Goal: Information Seeking & Learning: Learn about a topic

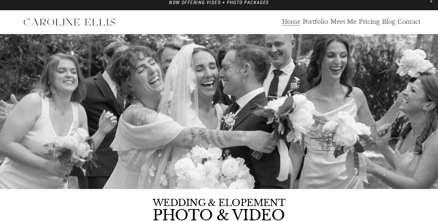
scroll to position [11, 0]
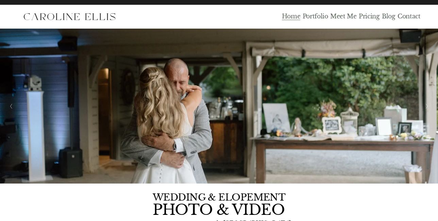
click at [318, 17] on link "Portfolio" at bounding box center [315, 17] width 25 height 8
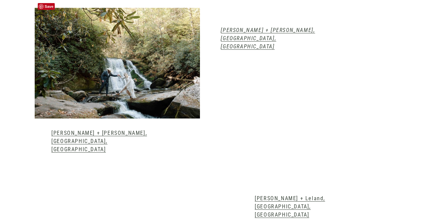
scroll to position [743, 0]
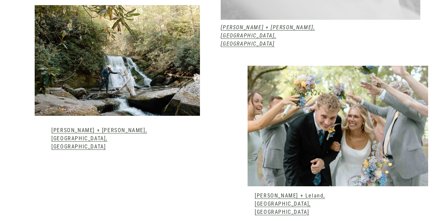
click at [290, 192] on link "Emma + Leland, Andrews, NC" at bounding box center [290, 203] width 70 height 23
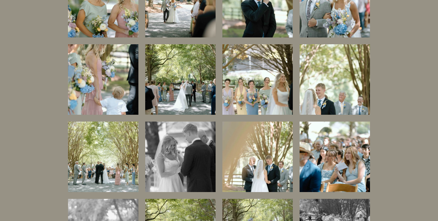
scroll to position [1546, 0]
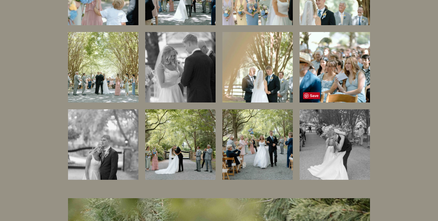
click at [343, 115] on img at bounding box center [335, 145] width 70 height 106
click at [367, 128] on img at bounding box center [335, 145] width 70 height 106
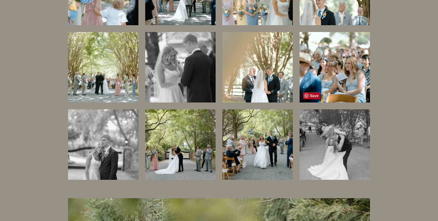
click at [337, 125] on img at bounding box center [335, 145] width 70 height 106
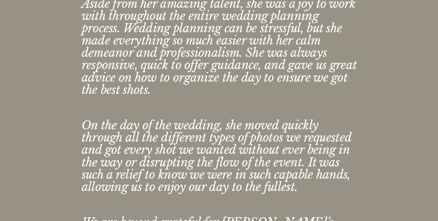
scroll to position [0, 0]
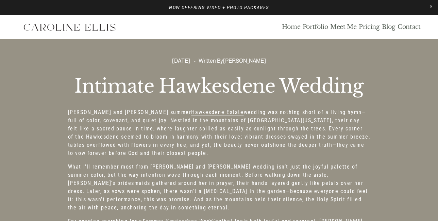
click at [372, 27] on link "Pricing" at bounding box center [369, 27] width 21 height 8
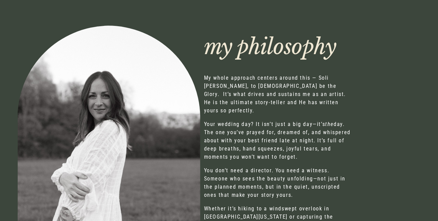
scroll to position [320, 0]
drag, startPoint x: 235, startPoint y: 83, endPoint x: 267, endPoint y: 84, distance: 32.0
click at [267, 84] on p "My whole approach centers around this — Soli Deo Gloria, to God be the Glory. I…" at bounding box center [278, 93] width 149 height 41
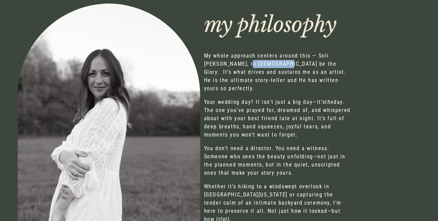
scroll to position [342, 0]
click at [253, 119] on p "Your wedding day? It isn’t just a big day—it’s the day. The one you’ve prayed f…" at bounding box center [278, 118] width 149 height 41
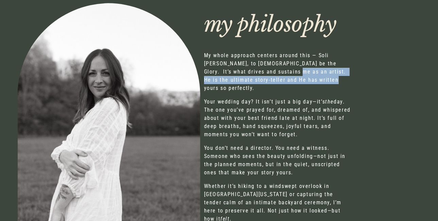
drag, startPoint x: 276, startPoint y: 70, endPoint x: 301, endPoint y: 83, distance: 27.2
click at [301, 83] on p "My whole approach centers around this — Soli Deo Gloria, to God be the Glory. I…" at bounding box center [278, 71] width 149 height 41
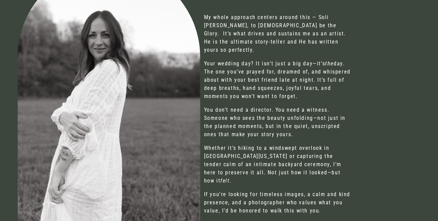
scroll to position [387, 0]
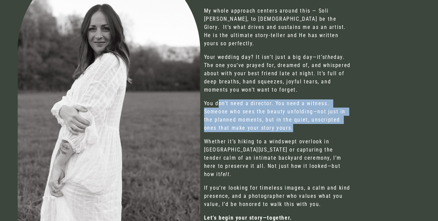
drag, startPoint x: 217, startPoint y: 99, endPoint x: 276, endPoint y: 121, distance: 63.1
click at [276, 121] on p "You don’t need a director. You need a witness. Someone who sees the beauty unfo…" at bounding box center [278, 115] width 149 height 33
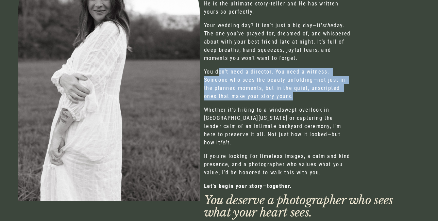
scroll to position [419, 0]
click at [268, 156] on p "If you’re looking for timeless images, a calm and kind presence, and a photogra…" at bounding box center [278, 164] width 149 height 24
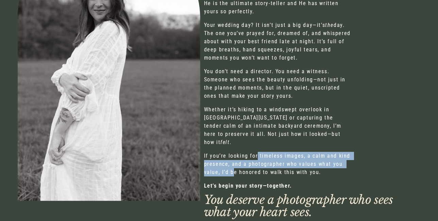
drag, startPoint x: 256, startPoint y: 140, endPoint x: 232, endPoint y: 152, distance: 26.6
click at [232, 152] on p "If you’re looking for timeless images, a calm and kind presence, and a photogra…" at bounding box center [278, 164] width 149 height 24
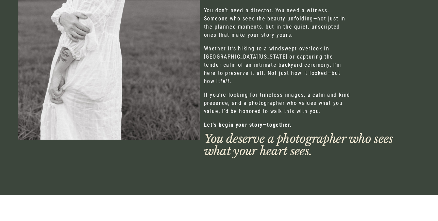
click at [232, 152] on div "my philosophy the felt. Let’s begin your story—together." at bounding box center [219, 3] width 438 height 384
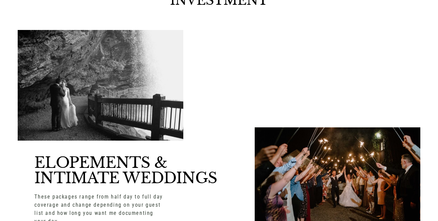
scroll to position [723, 0]
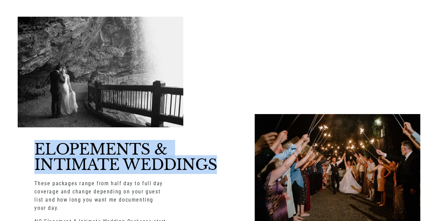
drag, startPoint x: 37, startPoint y: 130, endPoint x: 196, endPoint y: 161, distance: 162.2
click at [196, 161] on div "INVESTMENT ELOPEMENTS & INTIMATE WEDDINGS These packages range from half day to…" at bounding box center [219, 202] width 438 height 443
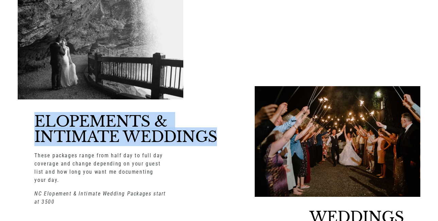
scroll to position [756, 0]
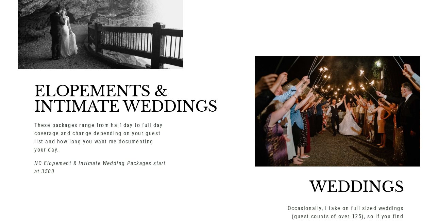
click at [96, 159] on p "NC Elopement & Intimate Wedding Packages start at 3500" at bounding box center [100, 167] width 132 height 16
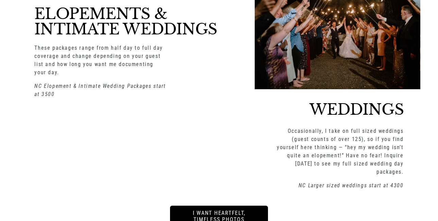
scroll to position [859, 0]
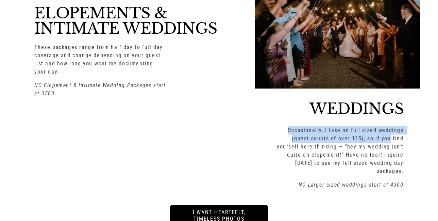
drag, startPoint x: 289, startPoint y: 114, endPoint x: 390, endPoint y: 124, distance: 101.9
click at [390, 126] on p "Occasionally, I take on full sized weddings (guest counts of over 125), so if y…" at bounding box center [338, 150] width 132 height 49
click at [333, 140] on p "Occasionally, I take on full sized weddings (guest counts of over 125), so if y…" at bounding box center [338, 150] width 132 height 49
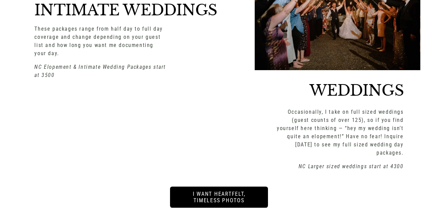
scroll to position [880, 0]
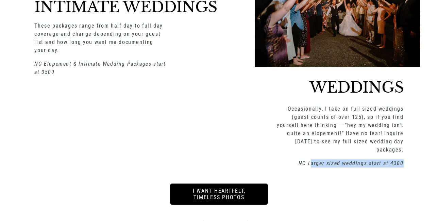
drag, startPoint x: 313, startPoint y: 138, endPoint x: 408, endPoint y: 143, distance: 95.0
click at [408, 143] on div "INVESTMENT ELOPEMENTS & INTIMATE WEDDINGS These packages range from half day to…" at bounding box center [219, 44] width 438 height 443
click at [368, 160] on em "NC Larger sized weddings start at 4300" at bounding box center [351, 163] width 105 height 6
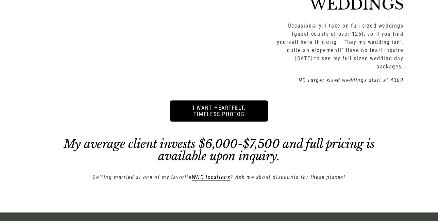
scroll to position [967, 0]
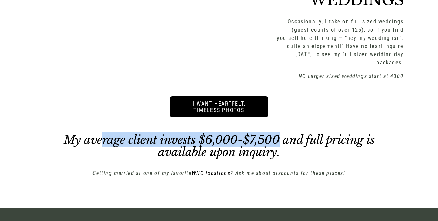
drag, startPoint x: 103, startPoint y: 118, endPoint x: 277, endPoint y: 121, distance: 174.4
click at [277, 132] on em "My average client invests $6,000-$7,500 and full pricing is available upon inqu…" at bounding box center [221, 145] width 314 height 27
click at [367, 147] on div "My average client invests $6,000-$7,500 and full pricing is available upon inqu…" at bounding box center [218, 156] width 335 height 44
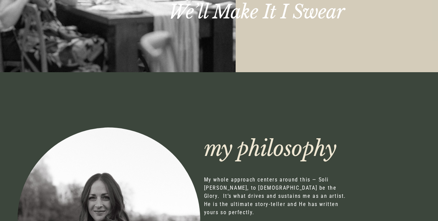
scroll to position [0, 0]
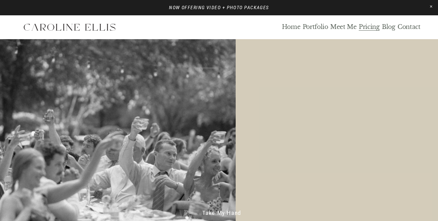
click at [317, 29] on link "Portfolio" at bounding box center [315, 27] width 25 height 8
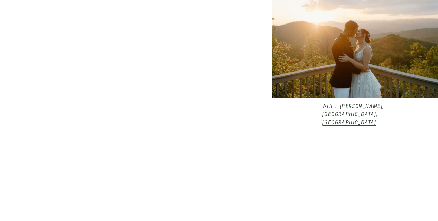
scroll to position [389, 0]
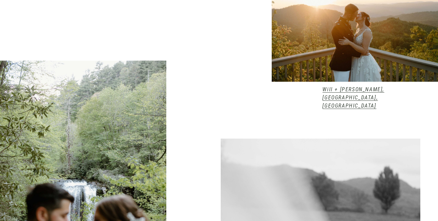
click at [337, 91] on em "Will + Marcelle, Andrews, NC" at bounding box center [353, 97] width 62 height 23
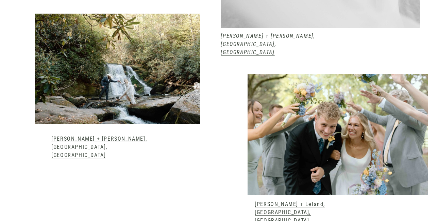
scroll to position [757, 0]
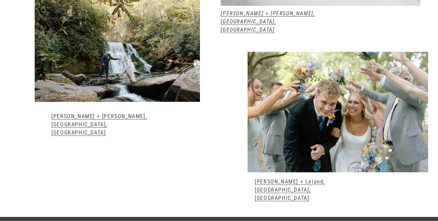
click at [299, 178] on link "Emma + Leland, Andrews, NC" at bounding box center [290, 189] width 70 height 23
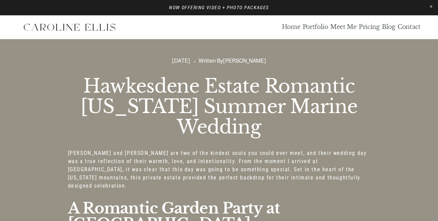
click at [355, 27] on link "Meet Me" at bounding box center [343, 27] width 27 height 8
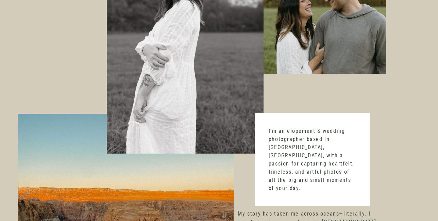
scroll to position [262, 0]
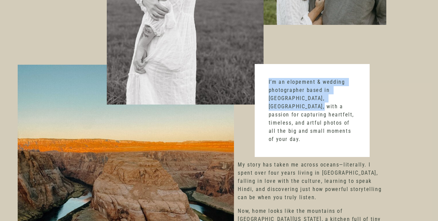
drag, startPoint x: 269, startPoint y: 80, endPoint x: 343, endPoint y: 96, distance: 76.1
click at [343, 96] on p "I’m an elopement & wedding photographer based in Andrews, NC, with a passion fo…" at bounding box center [312, 110] width 87 height 65
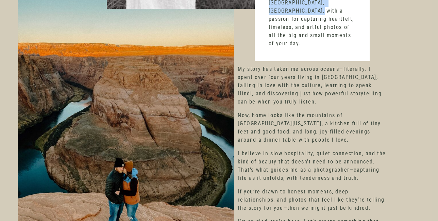
scroll to position [362, 0]
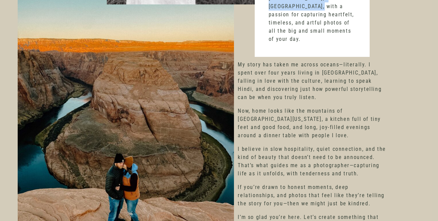
click at [315, 107] on p "Now, home looks like the mountains of Western North Carolina, a kitchen full of…" at bounding box center [312, 123] width 149 height 33
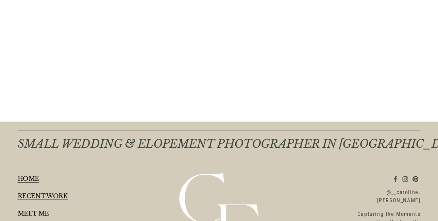
scroll to position [2634, 0]
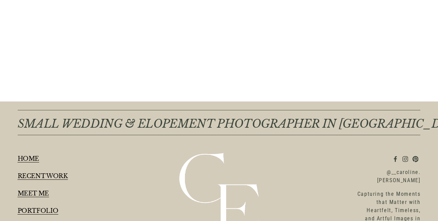
click at [40, 173] on link "RECENT WORK" at bounding box center [43, 176] width 50 height 6
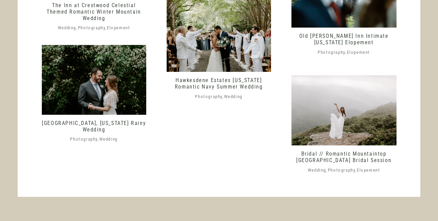
scroll to position [1442, 0]
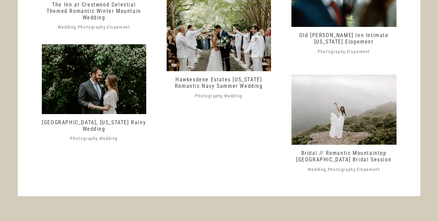
click at [89, 126] on link "[GEOGRAPHIC_DATA], [US_STATE] Rainy Wedding" at bounding box center [94, 125] width 104 height 13
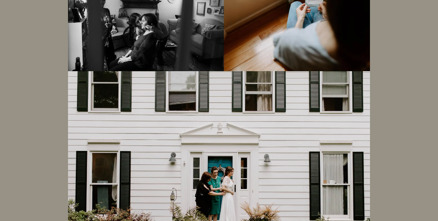
scroll to position [1297, 0]
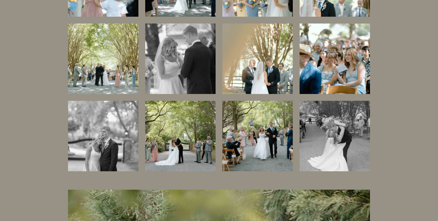
scroll to position [1559, 0]
